Goal: Information Seeking & Learning: Learn about a topic

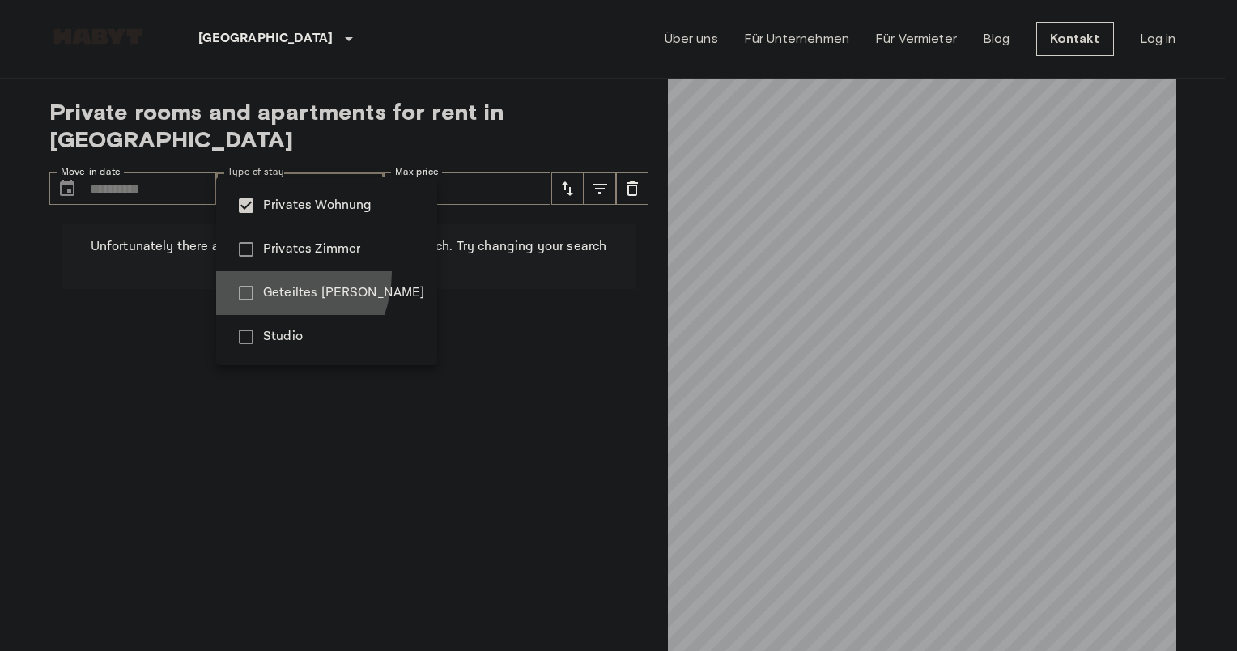
click at [264, 272] on li "Geteiltes Zimmer" at bounding box center [326, 293] width 221 height 44
click at [277, 293] on span "Geteiltes Zimmer" at bounding box center [343, 292] width 161 height 19
type input "**********"
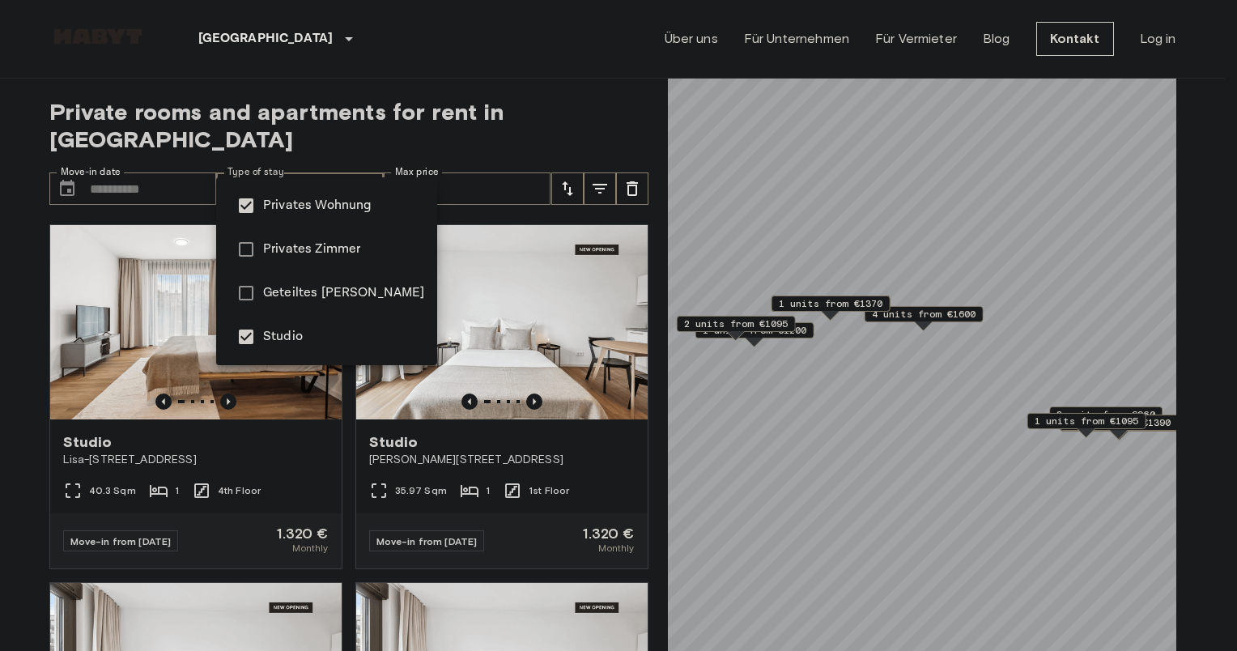
click at [830, 306] on div at bounding box center [618, 325] width 1237 height 651
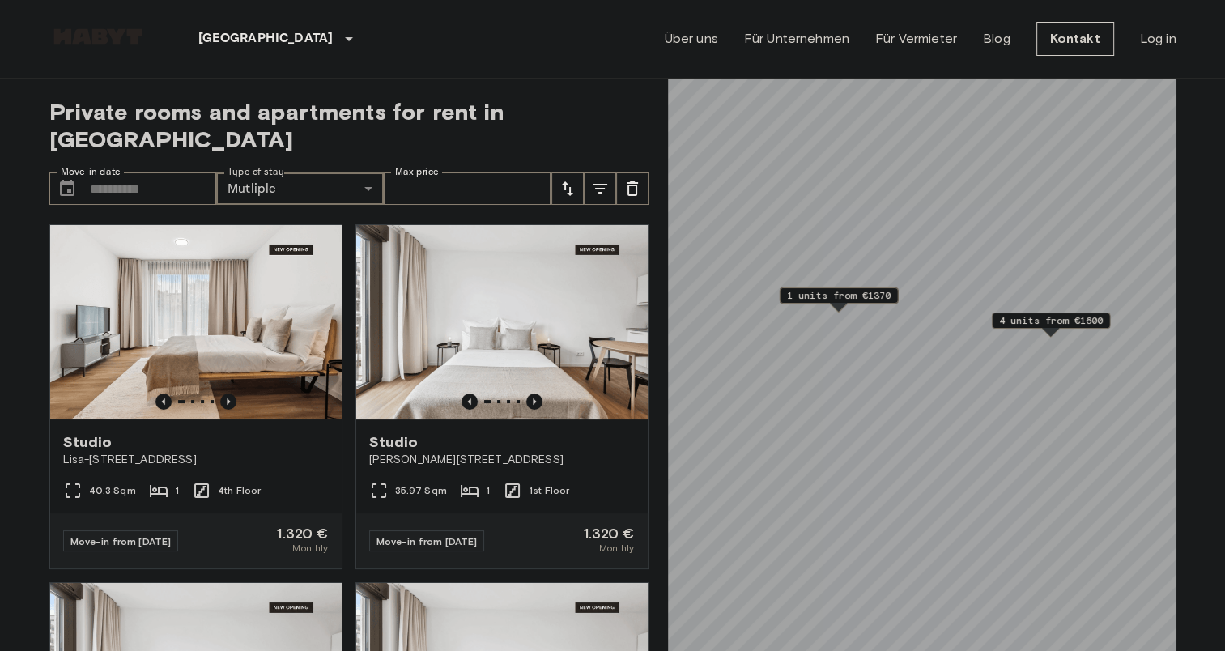
click at [848, 302] on span "1 units from €1370" at bounding box center [838, 295] width 104 height 15
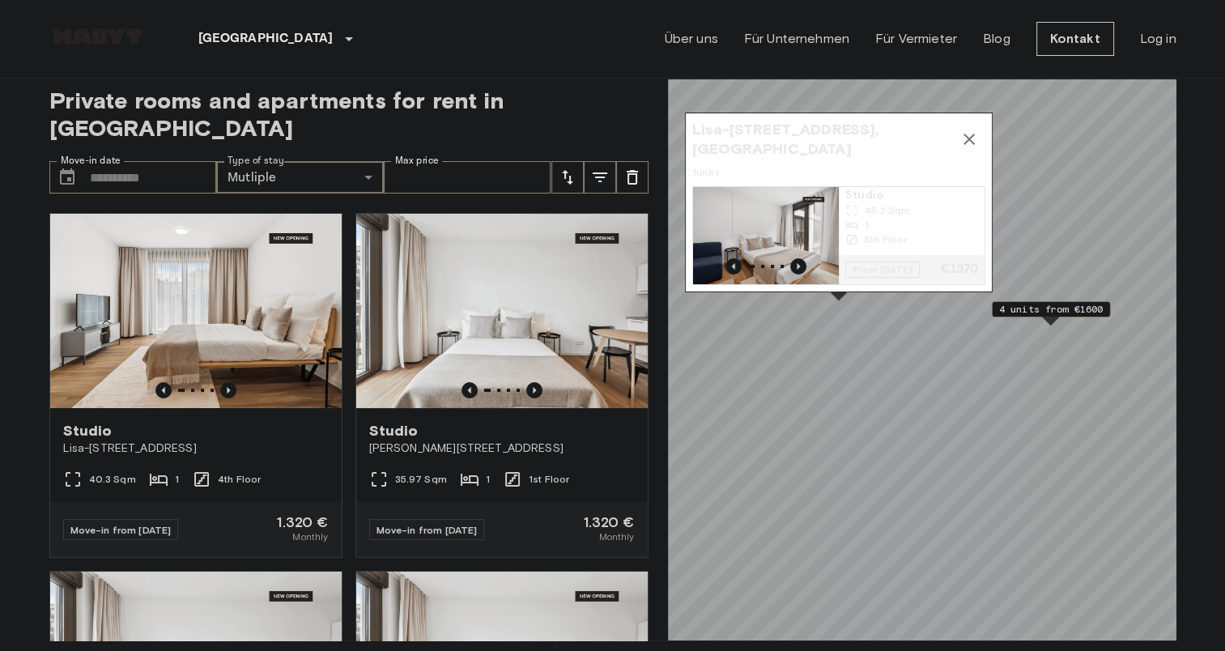
scroll to position [10, 0]
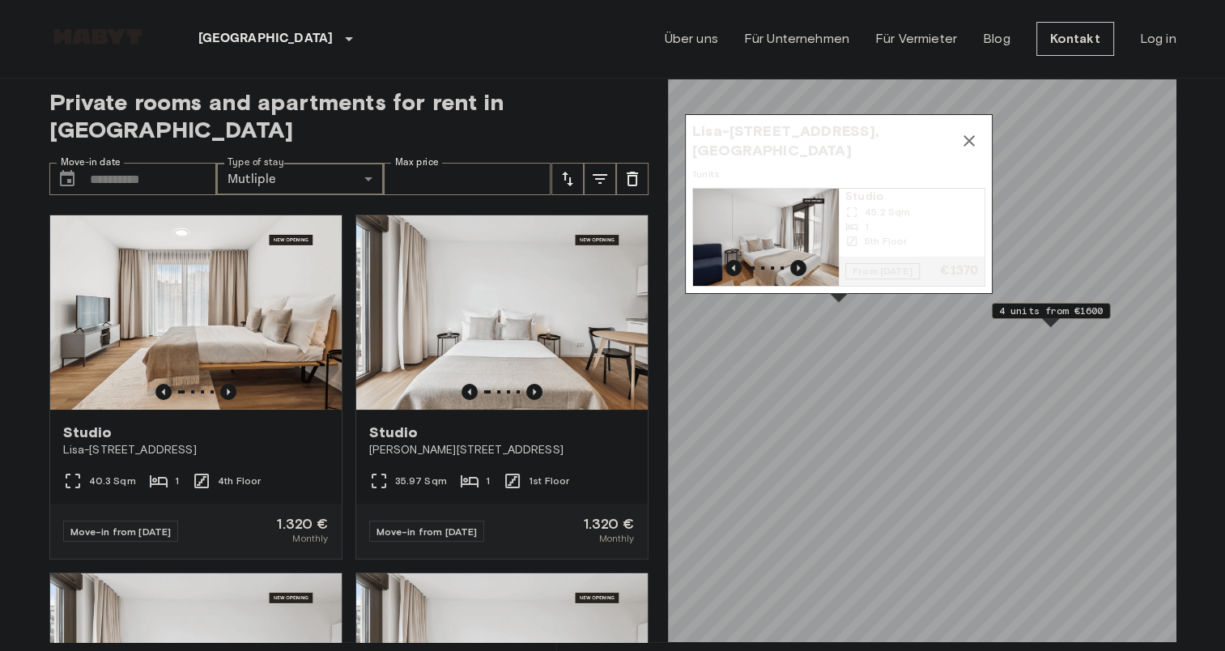
click at [864, 205] on span "45.2 Sqm" at bounding box center [886, 212] width 45 height 15
click at [961, 131] on icon "Map marker" at bounding box center [968, 140] width 19 height 19
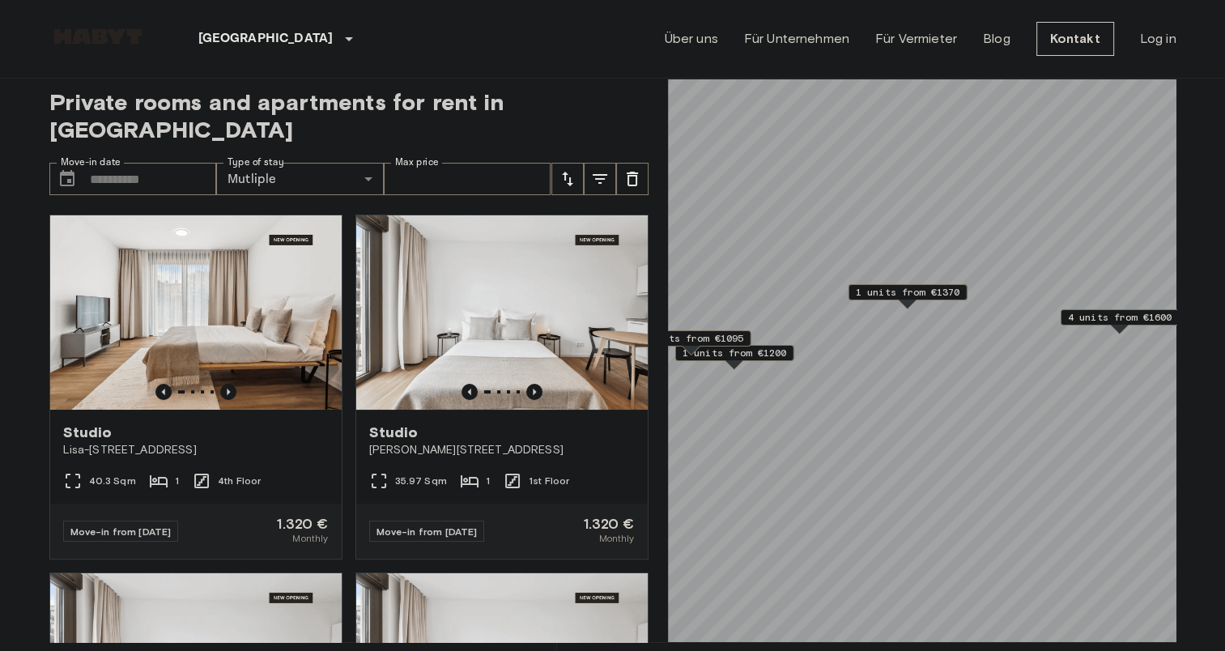
click at [719, 337] on span "2 units from €1095" at bounding box center [691, 338] width 104 height 15
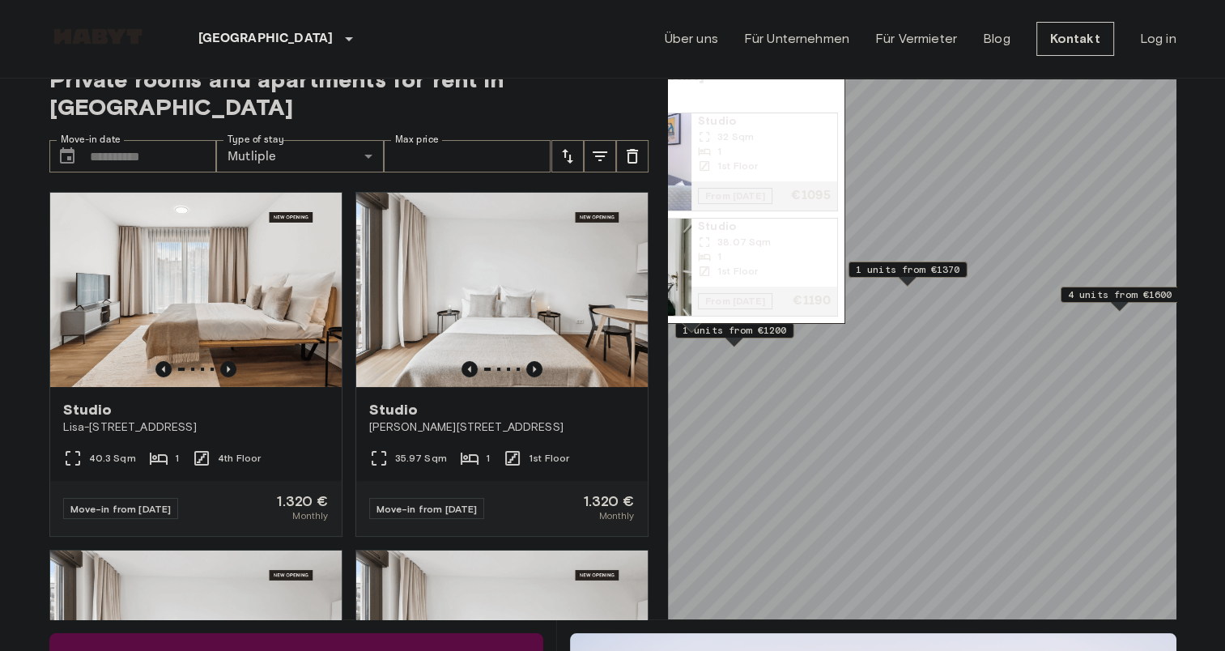
scroll to position [6, 0]
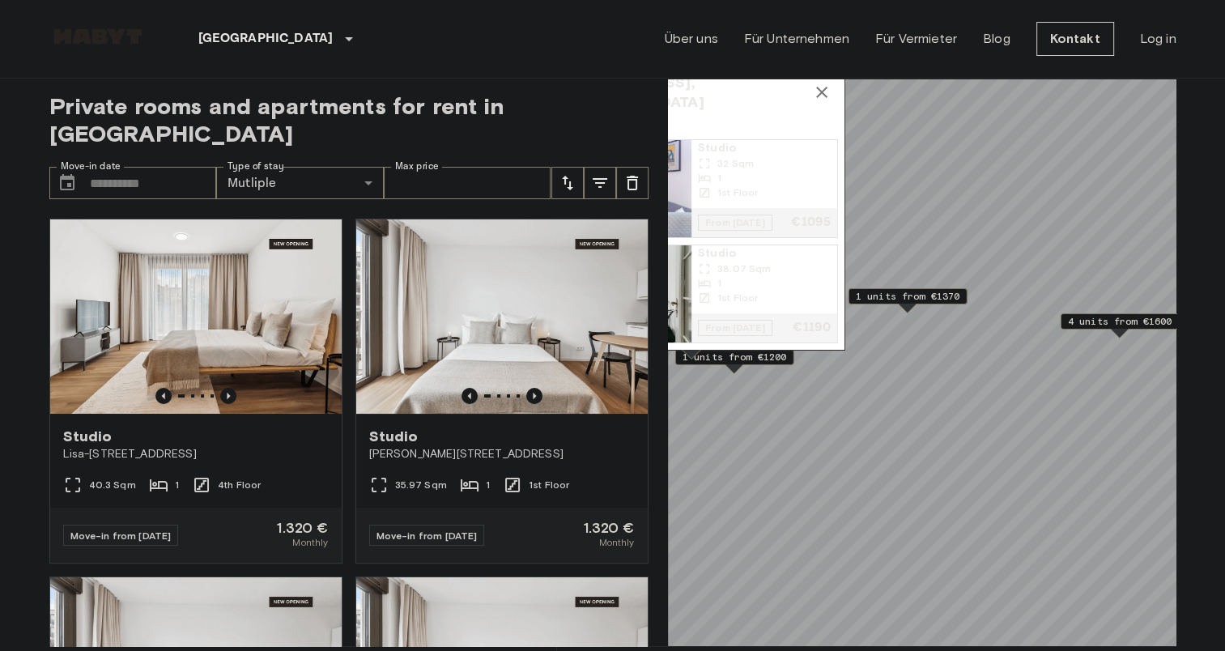
click at [741, 261] on span "38.07 Sqm" at bounding box center [743, 268] width 53 height 15
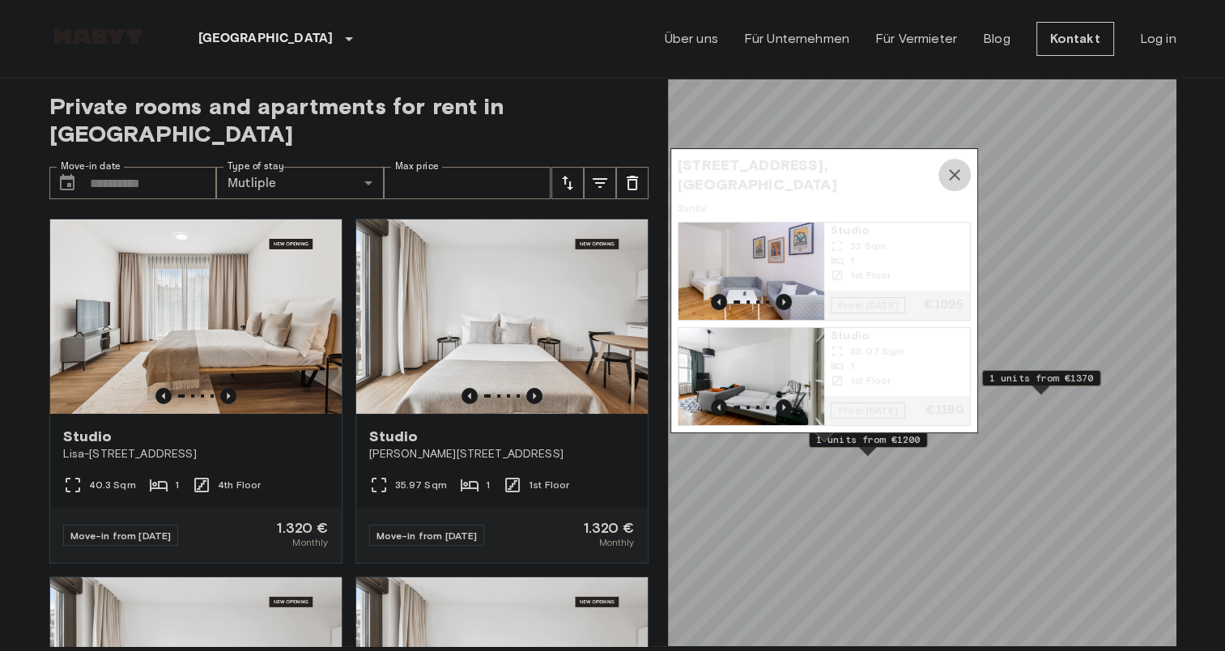
click at [958, 159] on button "Map marker" at bounding box center [954, 175] width 32 height 32
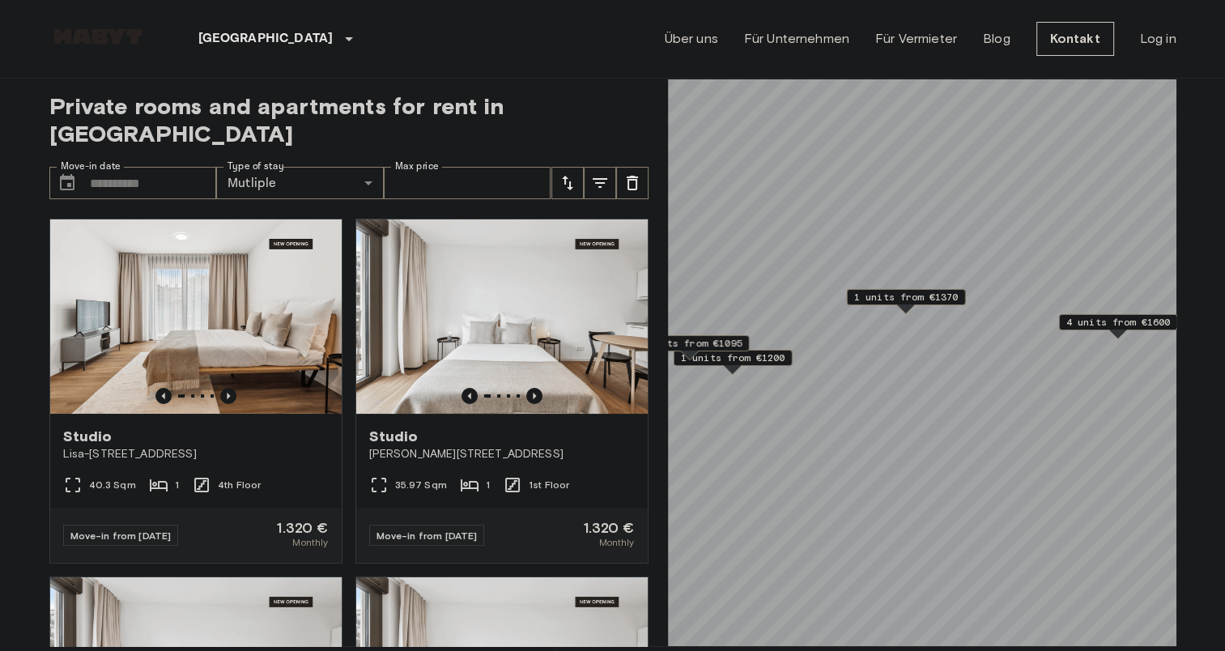
click at [726, 343] on span "2 units from €1095" at bounding box center [689, 343] width 104 height 15
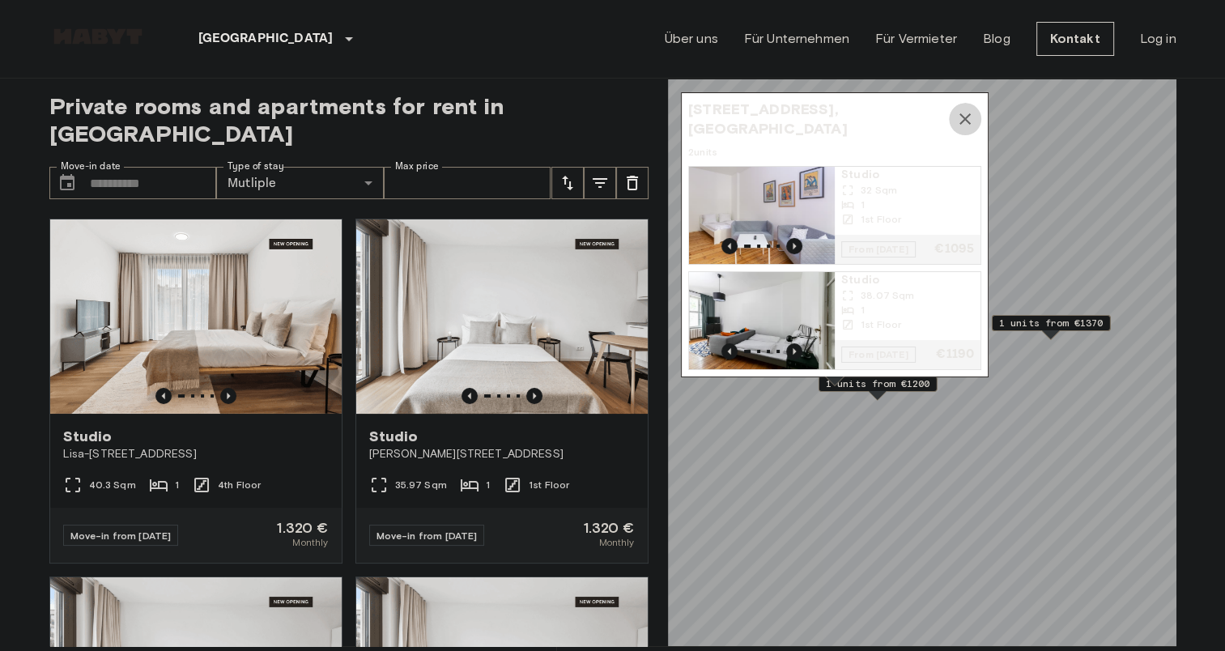
click at [966, 113] on icon "Map marker" at bounding box center [964, 118] width 11 height 11
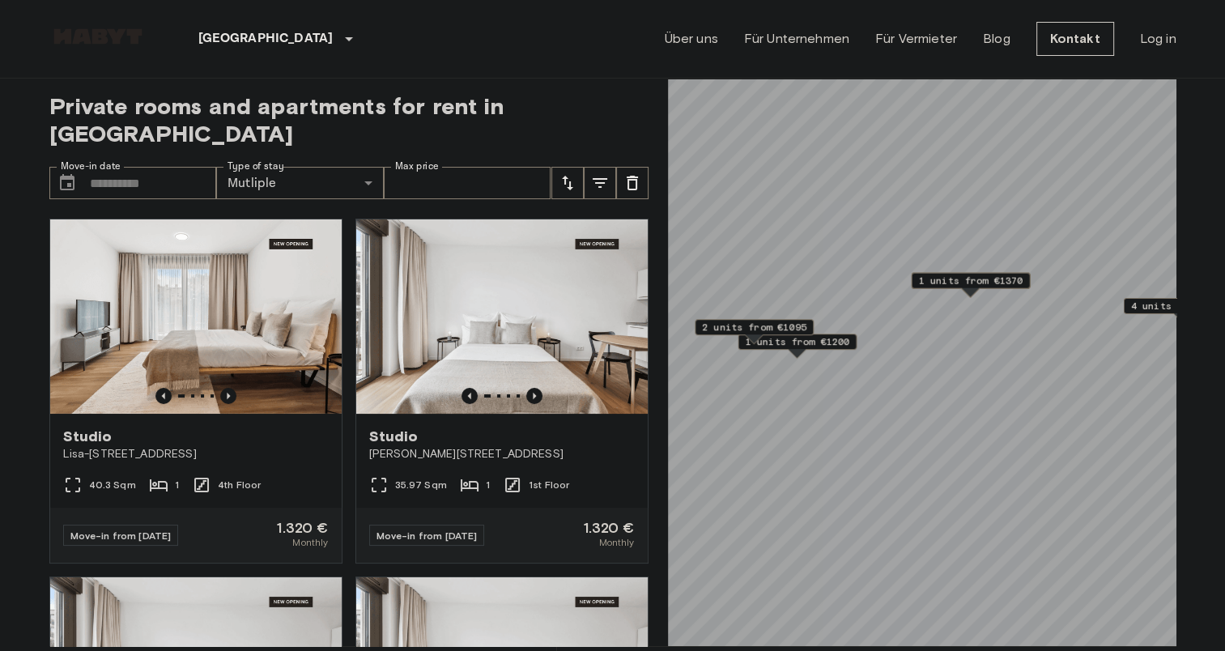
drag, startPoint x: 1035, startPoint y: 333, endPoint x: 949, endPoint y: 287, distance: 98.1
click at [949, 287] on div "1 units from €1370" at bounding box center [970, 285] width 119 height 25
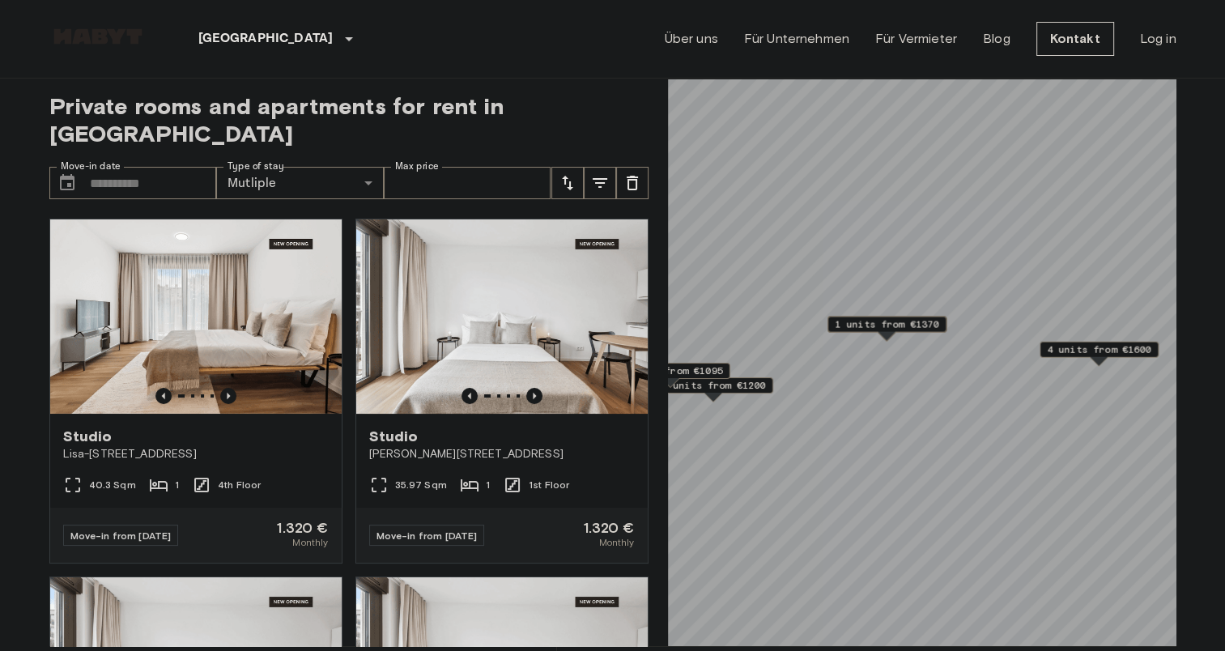
drag, startPoint x: 949, startPoint y: 287, endPoint x: 887, endPoint y: 339, distance: 80.4
click at [887, 339] on div "1 units from €1370" at bounding box center [886, 328] width 119 height 25
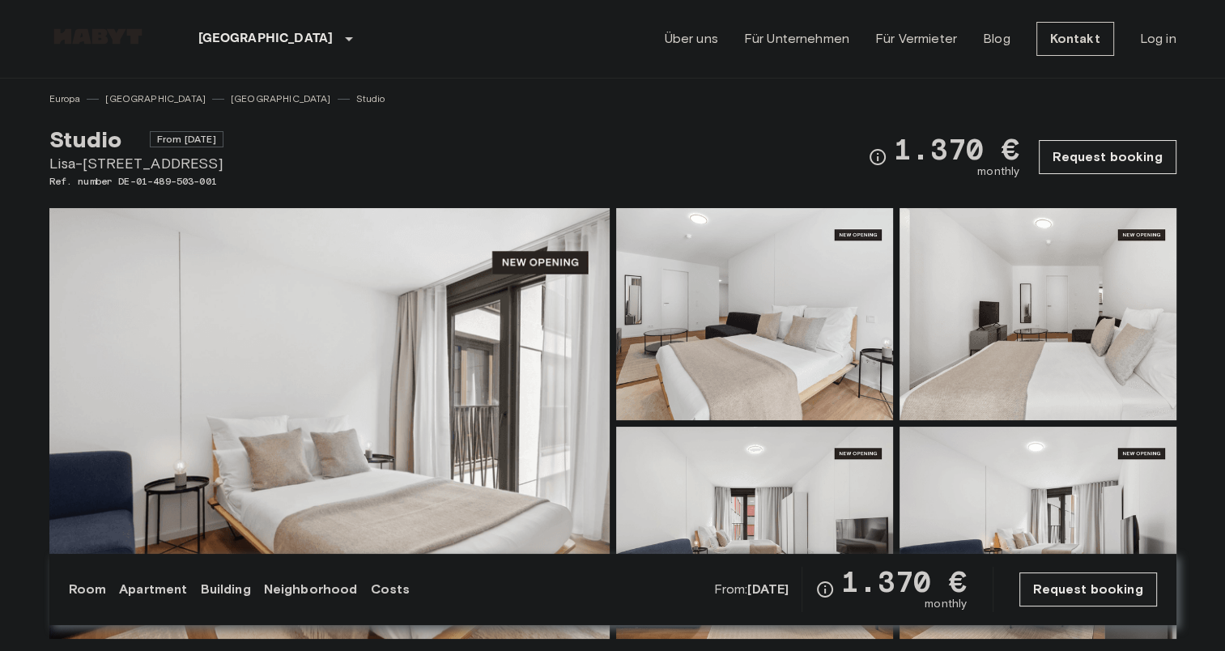
click at [418, 420] on img at bounding box center [329, 423] width 560 height 431
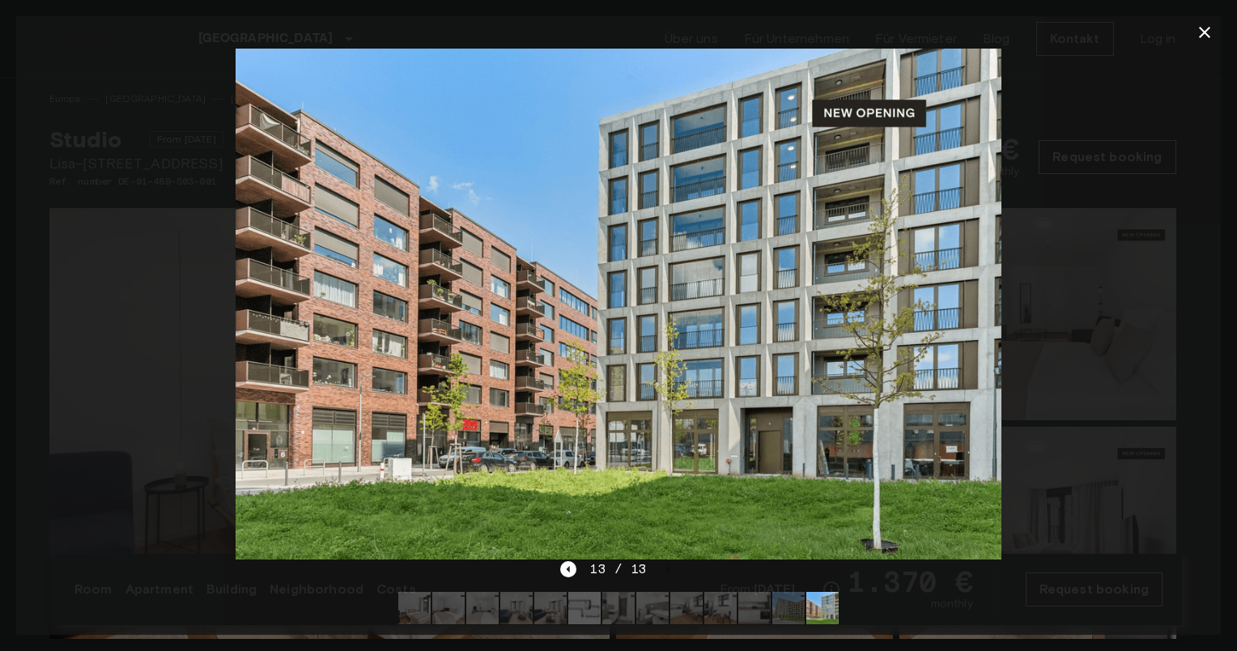
click at [1110, 335] on div at bounding box center [618, 304] width 1204 height 511
click at [1208, 32] on icon "button" at bounding box center [1204, 32] width 19 height 19
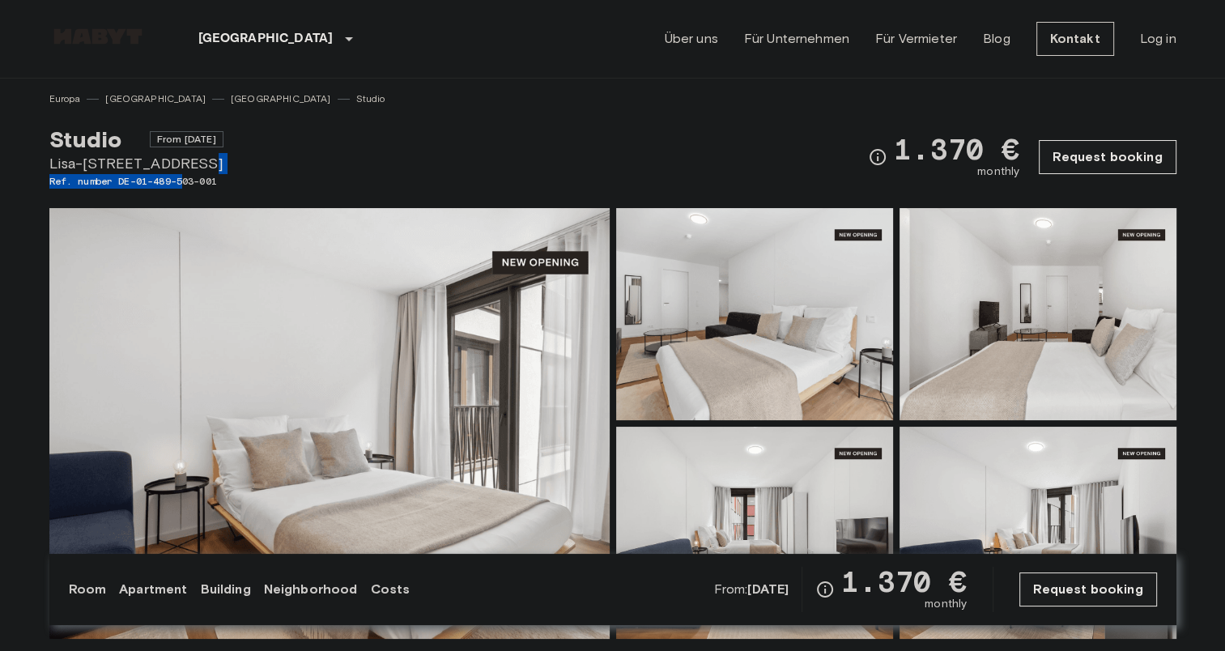
drag, startPoint x: 236, startPoint y: 172, endPoint x: 185, endPoint y: 188, distance: 54.0
click at [185, 188] on div "Studio From [DATE] Lisa-[STREET_ADDRESS]. number DE-01-489-503-001 1.370 € mont…" at bounding box center [612, 147] width 1127 height 83
drag, startPoint x: 185, startPoint y: 188, endPoint x: 211, endPoint y: 185, distance: 26.9
click at [211, 185] on span "Ref. number DE-01-489-503-001" at bounding box center [136, 181] width 174 height 15
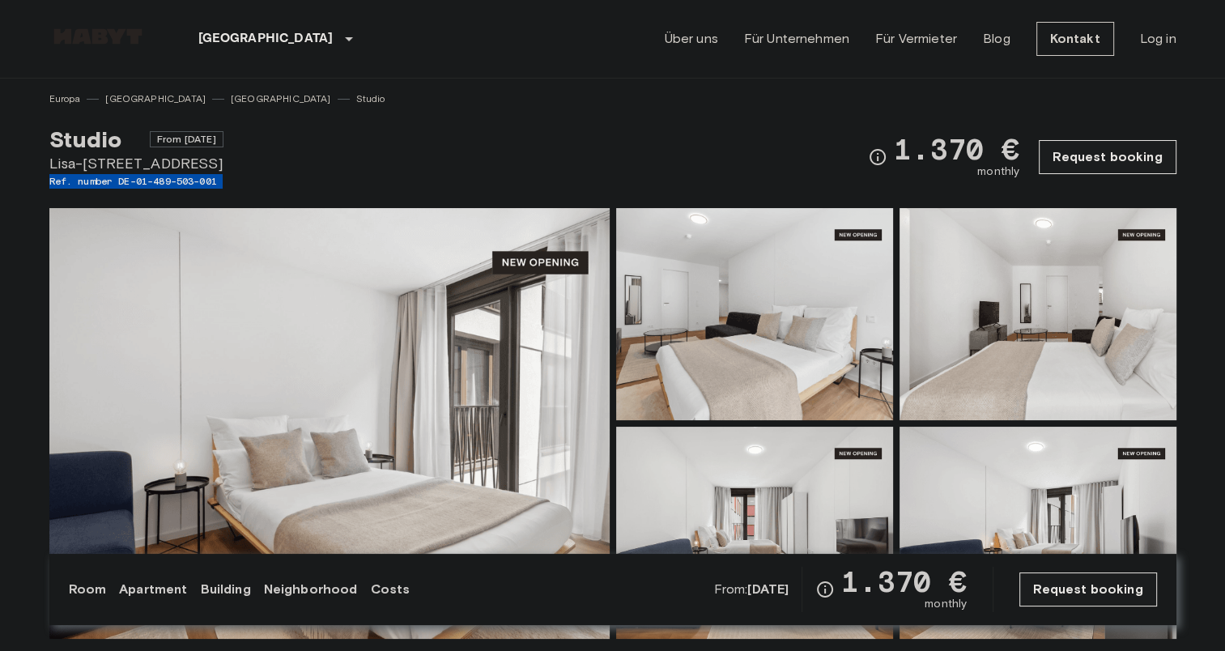
click at [211, 185] on span "Ref. number DE-01-489-503-001" at bounding box center [136, 181] width 174 height 15
click at [203, 182] on span "Ref. number DE-01-489-503-001" at bounding box center [136, 181] width 174 height 15
drag, startPoint x: 218, startPoint y: 181, endPoint x: 193, endPoint y: 176, distance: 25.6
click at [193, 176] on span "Ref. number DE-01-489-503-001" at bounding box center [136, 181] width 174 height 15
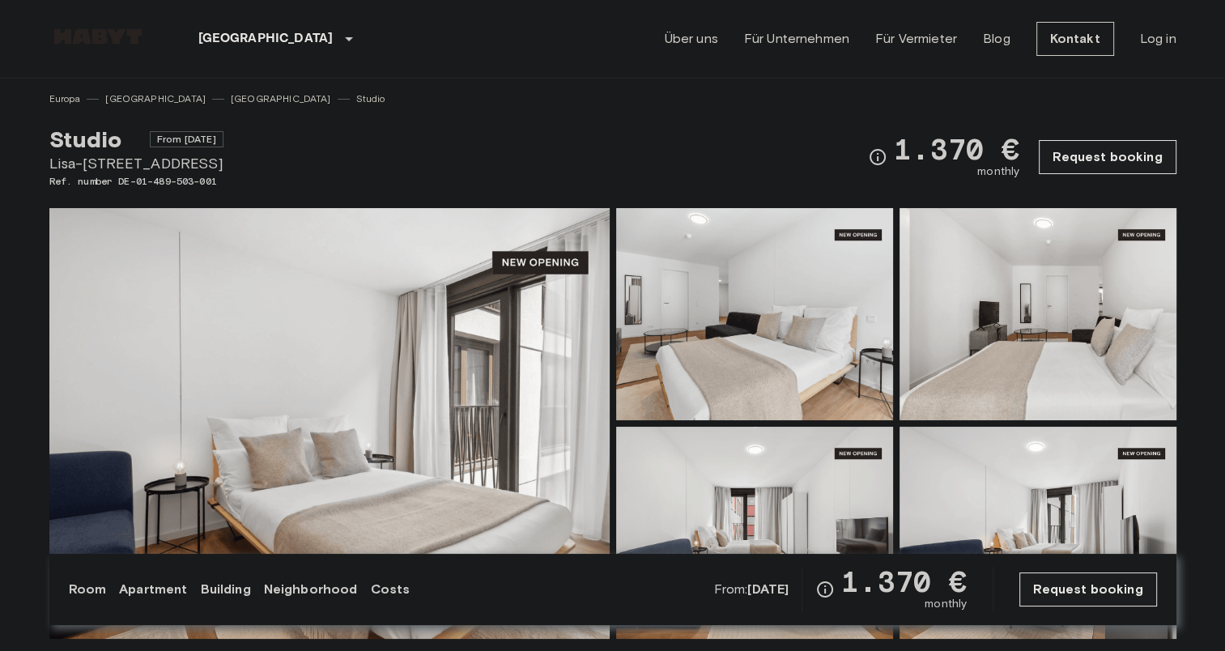
drag, startPoint x: 193, startPoint y: 176, endPoint x: 232, endPoint y: 180, distance: 39.9
click at [232, 180] on div "Studio From Dec 4 2025 Lisa-Fittko-Straße 5 Ref. number DE-01-489-503-001 1.370…" at bounding box center [612, 147] width 1127 height 83
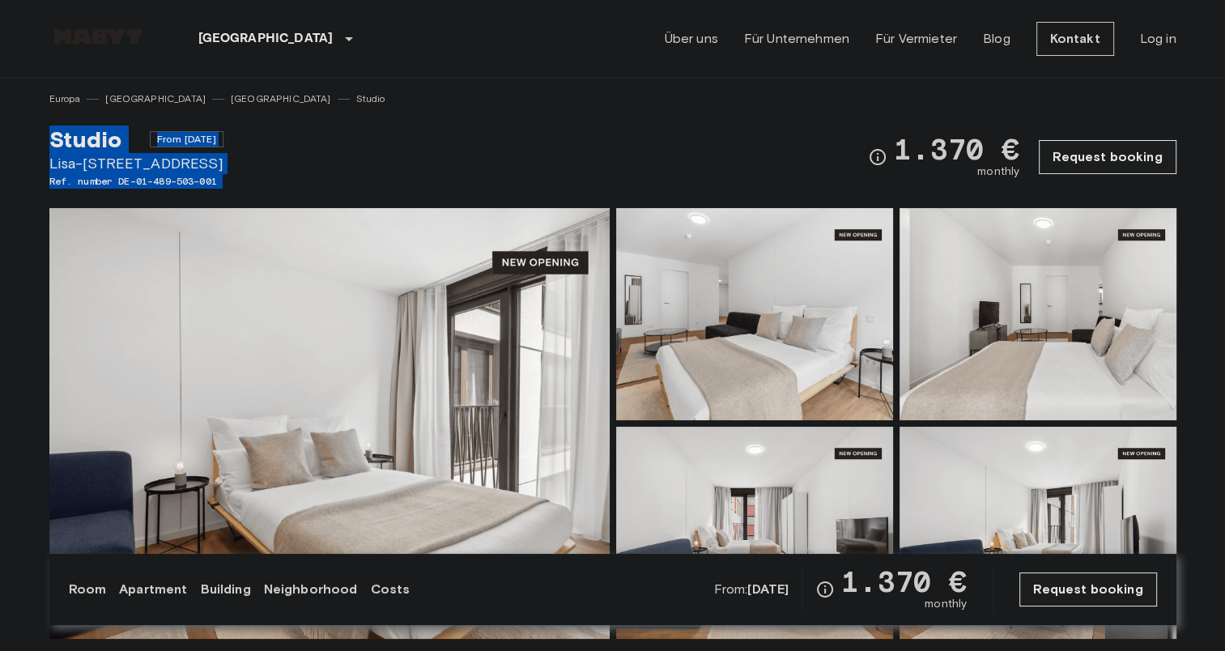
drag, startPoint x: 232, startPoint y: 180, endPoint x: 40, endPoint y: 139, distance: 196.2
copy div "Studio From Dec 4 2025 Lisa-Fittko-Straße 5 Ref. number DE-01-489-503-001"
click at [707, 168] on div "Studio From Dec 4 2025 Lisa-Fittko-Straße 5 Ref. number DE-01-489-503-001 1.370…" at bounding box center [612, 147] width 1127 height 83
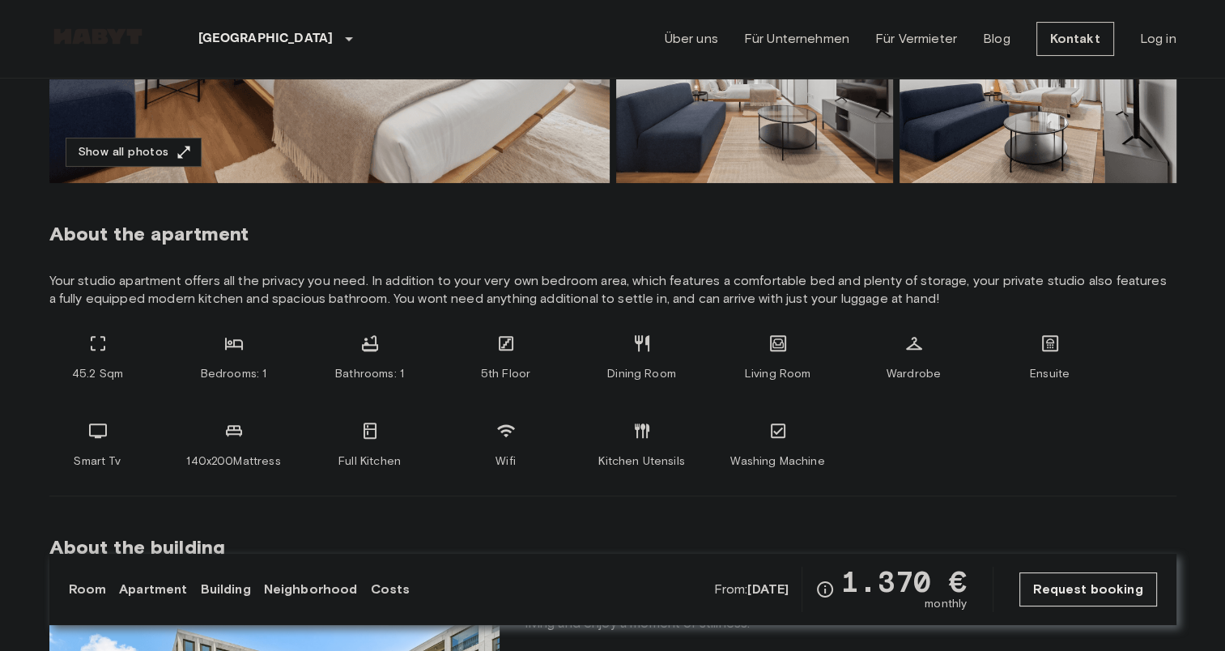
scroll to position [456, 0]
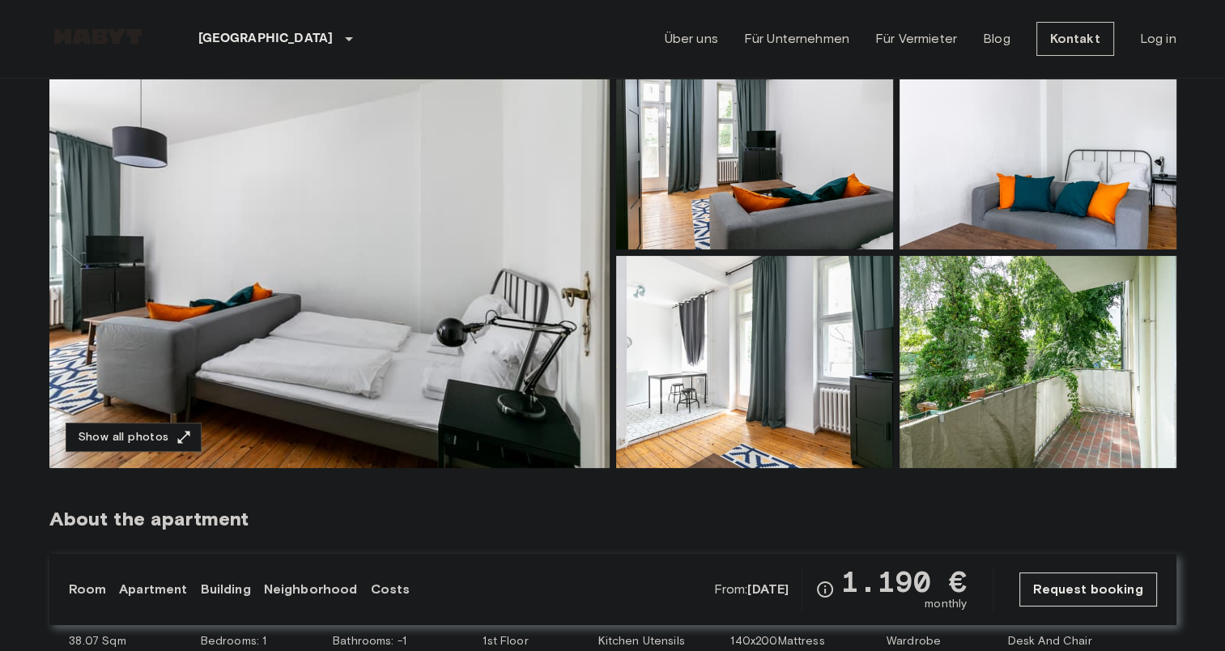
scroll to position [170, 0]
click at [527, 335] on img at bounding box center [329, 253] width 560 height 431
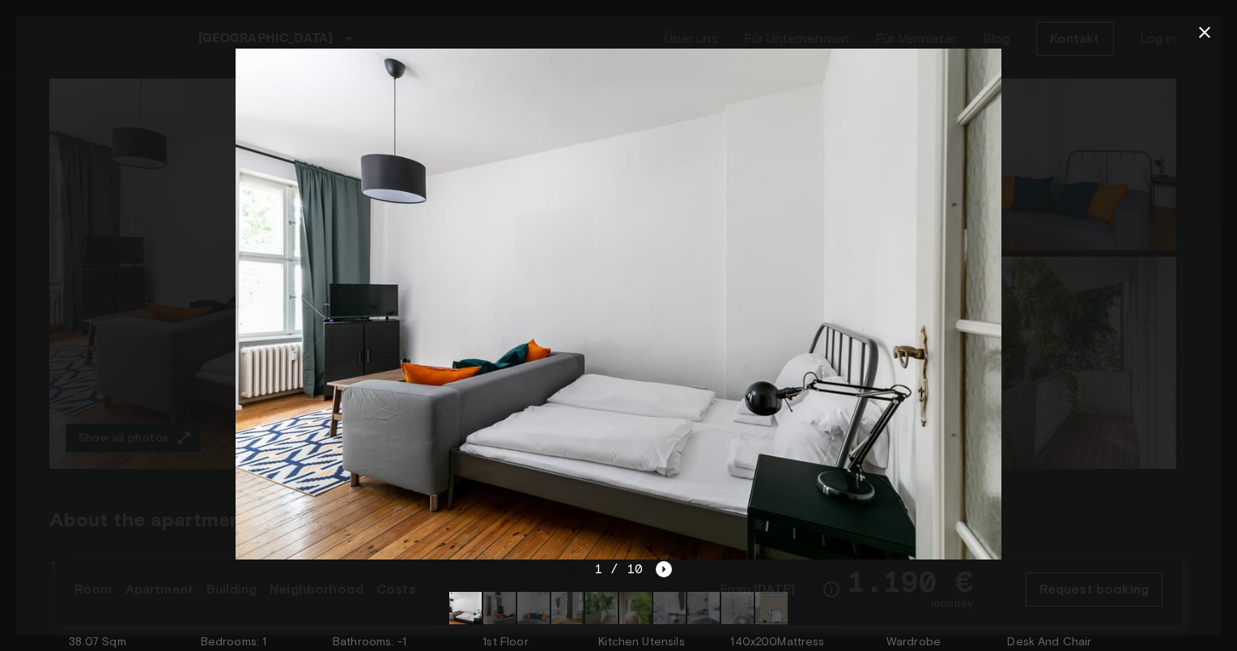
click at [172, 376] on div at bounding box center [618, 304] width 1204 height 511
click at [1212, 40] on icon "button" at bounding box center [1204, 32] width 19 height 19
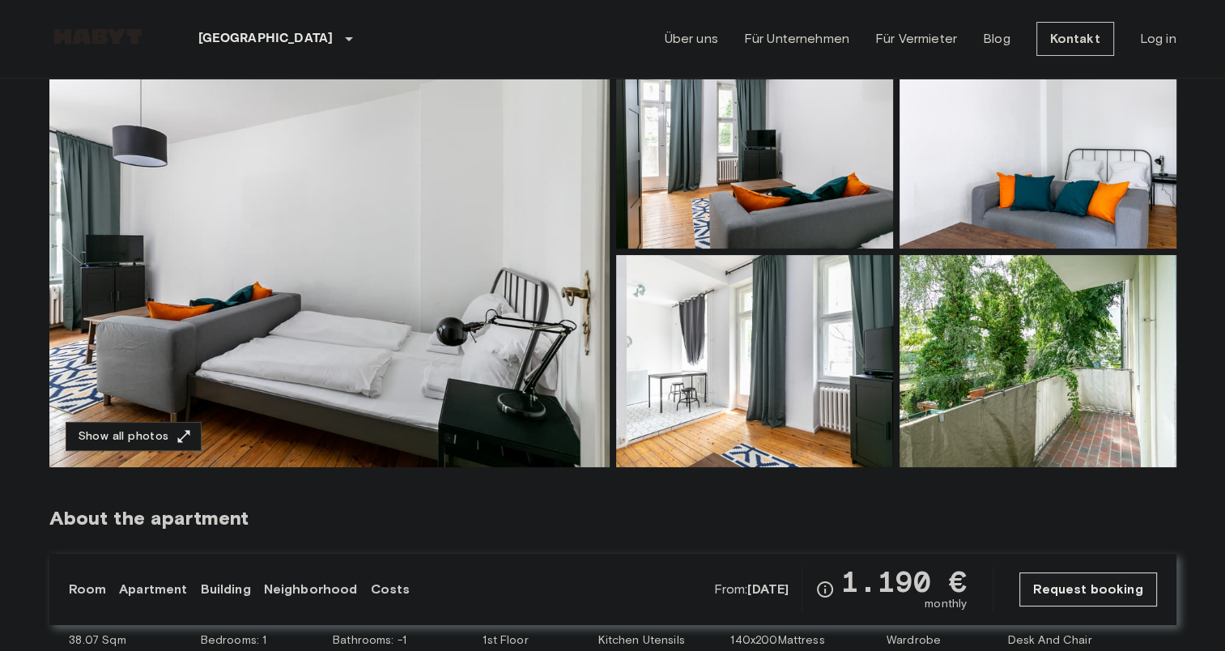
scroll to position [0, 0]
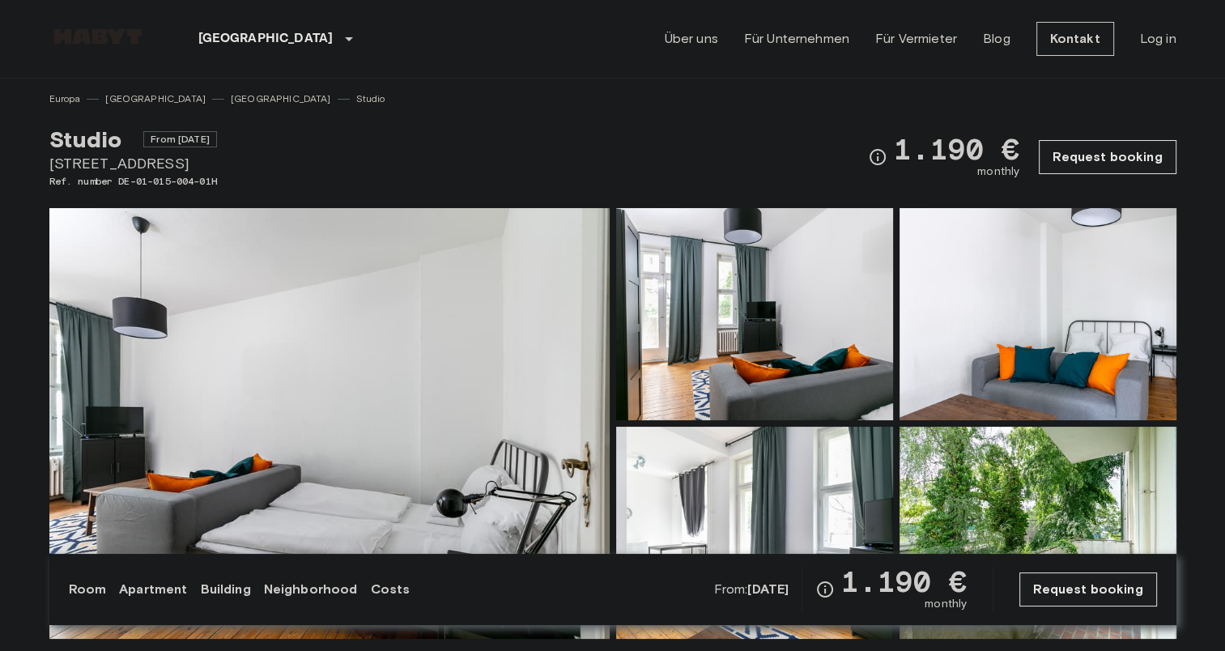
click at [159, 163] on span "[STREET_ADDRESS]" at bounding box center [133, 163] width 168 height 21
copy span "[STREET_ADDRESS]"
